Goal: Find specific page/section: Find specific page/section

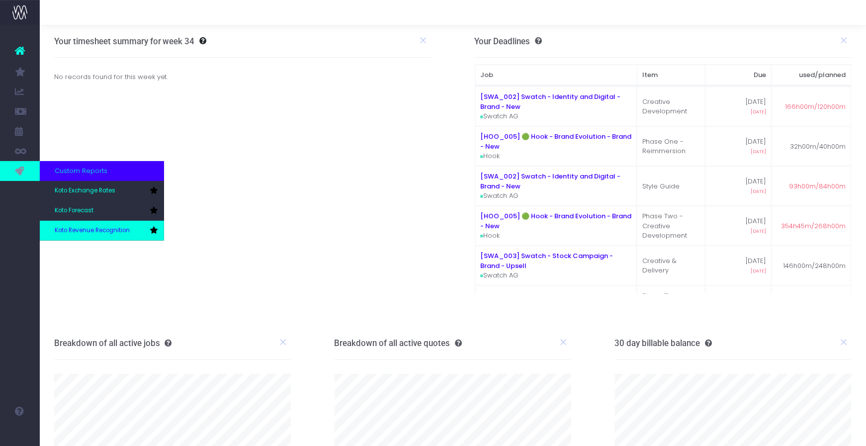
click at [73, 227] on span "Koto Revenue Recognition" at bounding box center [92, 230] width 75 height 9
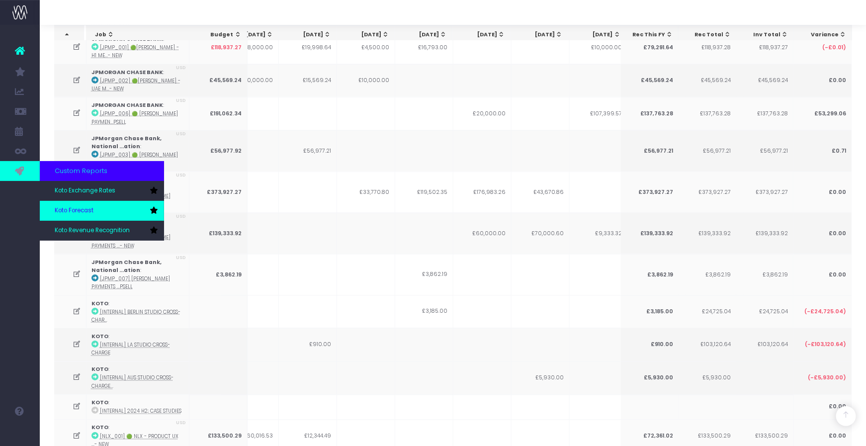
click at [93, 215] on link "Koto Forecast" at bounding box center [102, 211] width 124 height 20
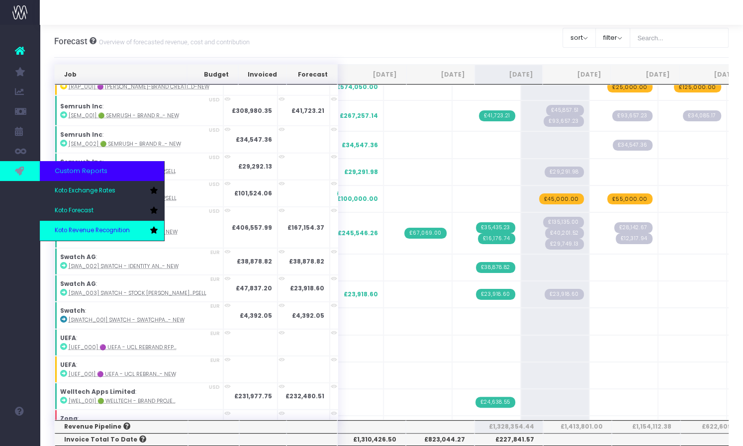
click at [92, 226] on span "Koto Revenue Recognition" at bounding box center [92, 230] width 75 height 9
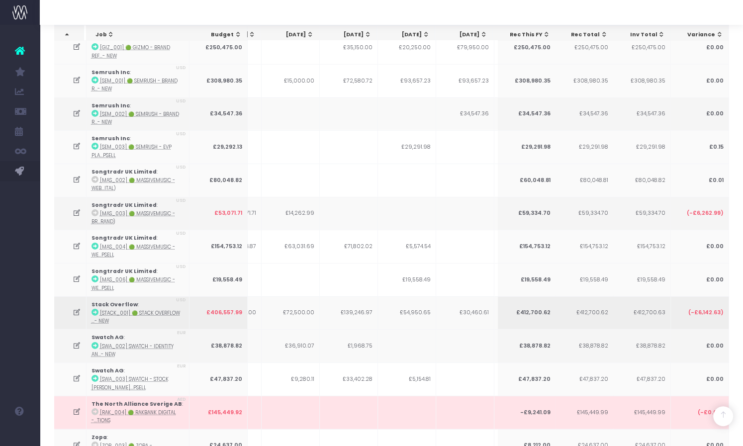
click at [426, 296] on td "£54,950.65" at bounding box center [407, 312] width 58 height 33
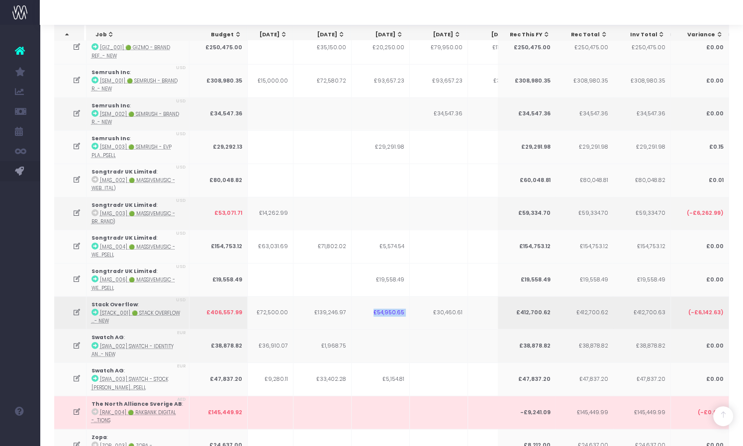
scroll to position [0, 133]
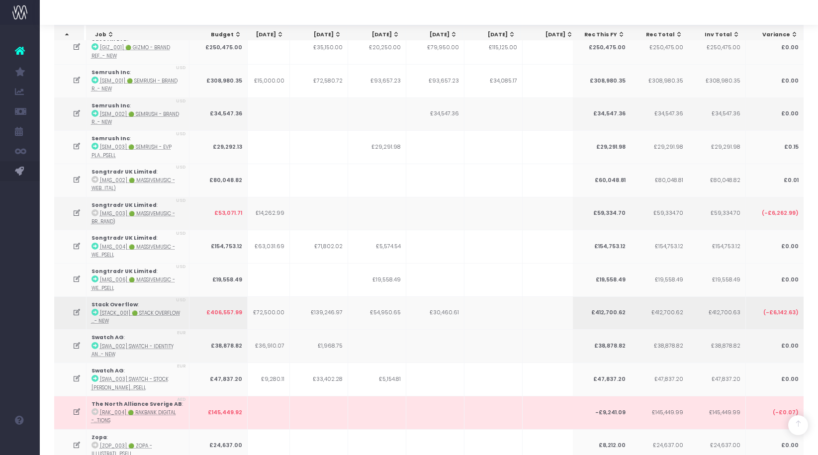
click at [390, 296] on td "£54,950.65" at bounding box center [377, 312] width 58 height 33
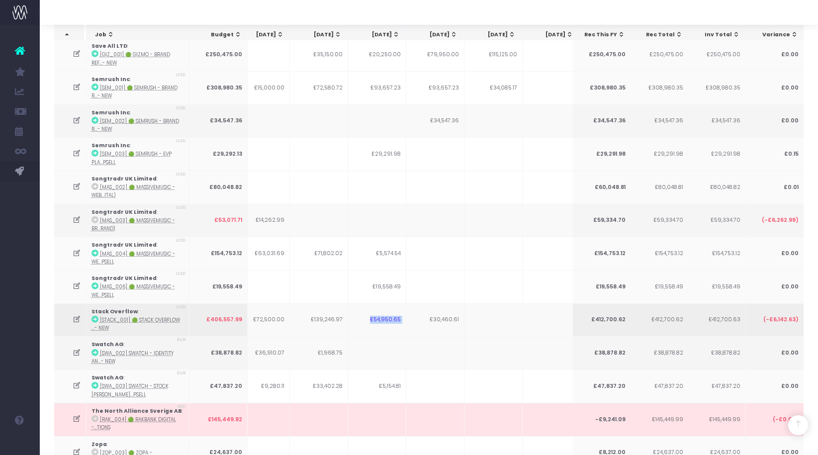
scroll to position [2338, 0]
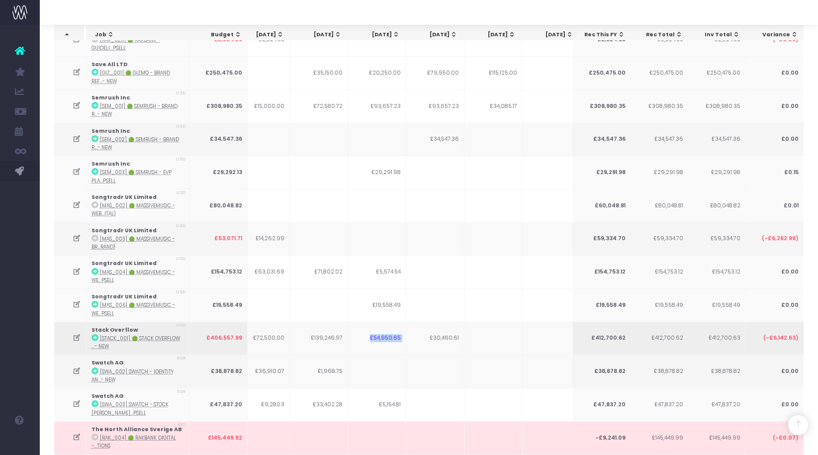
click at [390, 322] on td "£54,950.65" at bounding box center [377, 338] width 58 height 33
click at [383, 322] on td "£54,950.65" at bounding box center [377, 338] width 58 height 33
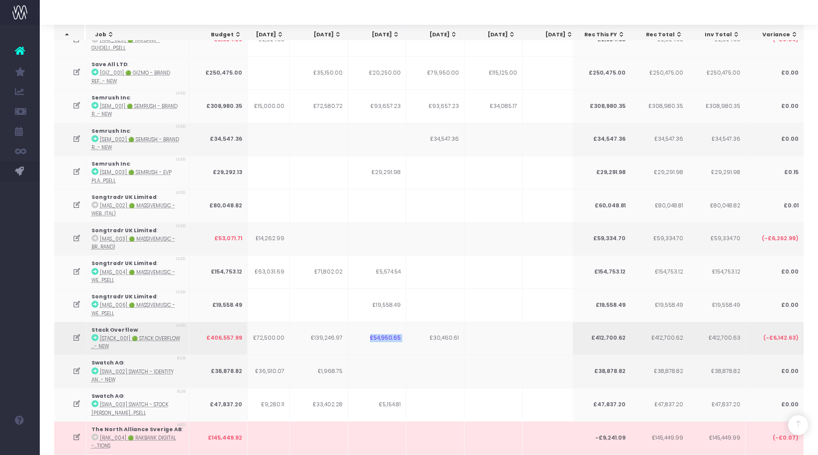
click at [383, 322] on td "£54,950.65" at bounding box center [377, 338] width 58 height 33
